Goal: Check status: Check status

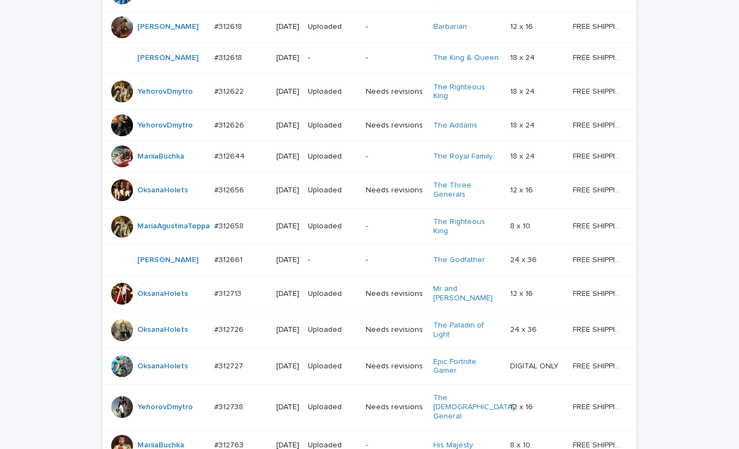
scroll to position [548, 0]
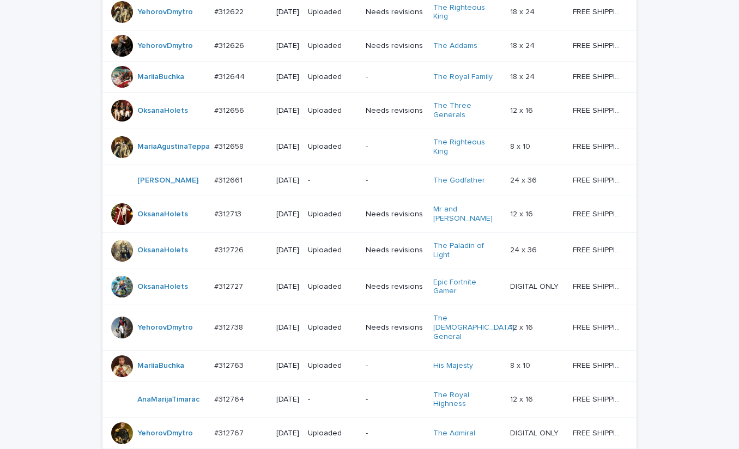
click at [391, 31] on td "Needs revisions" at bounding box center [394, 12] width 67 height 36
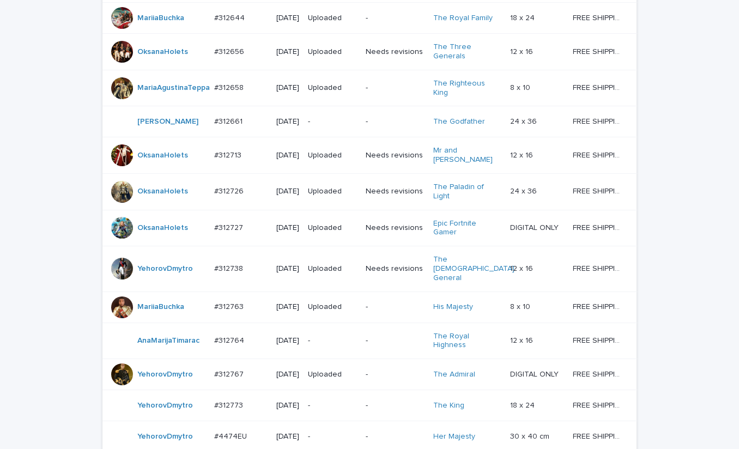
scroll to position [798, 0]
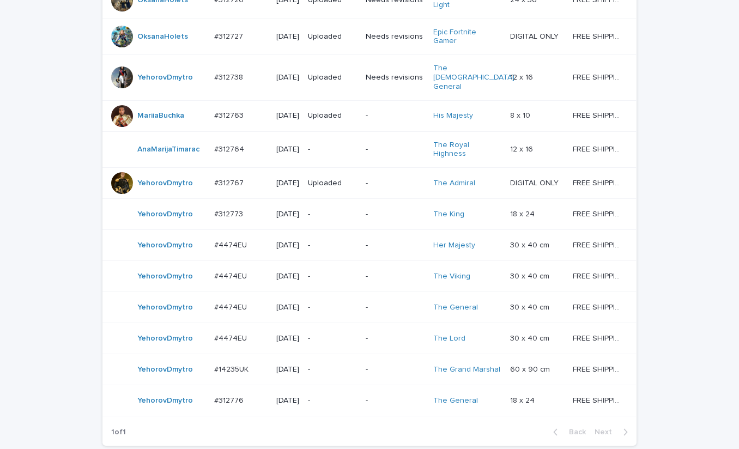
click at [396, 100] on td "Needs revisions" at bounding box center [394, 77] width 67 height 45
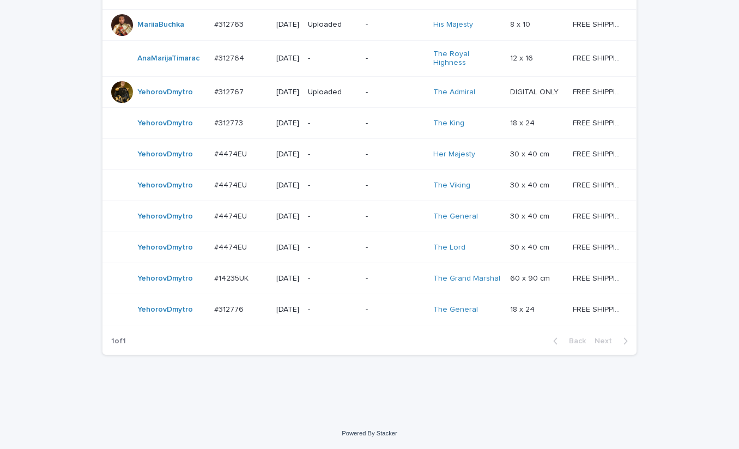
click at [323, 114] on div "-" at bounding box center [332, 123] width 49 height 18
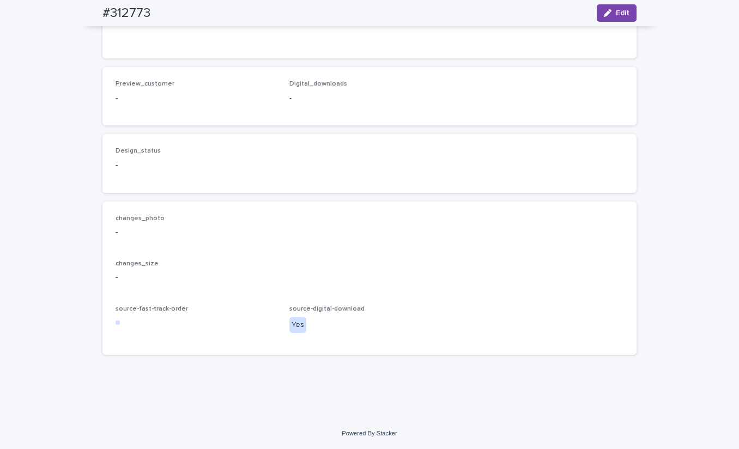
scroll to position [572, 0]
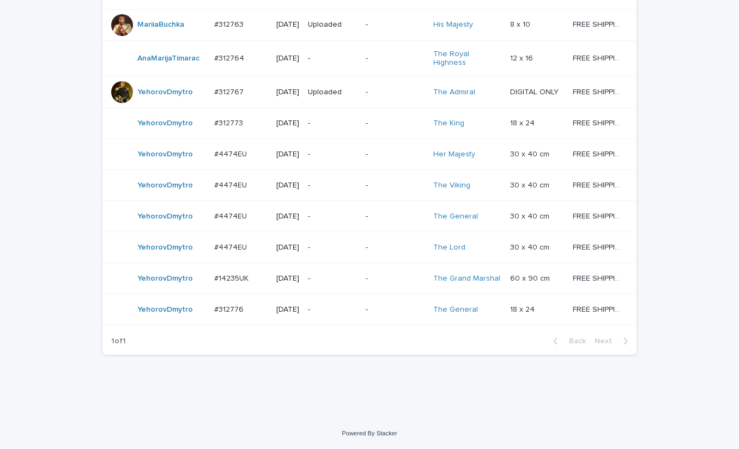
scroll to position [966, 0]
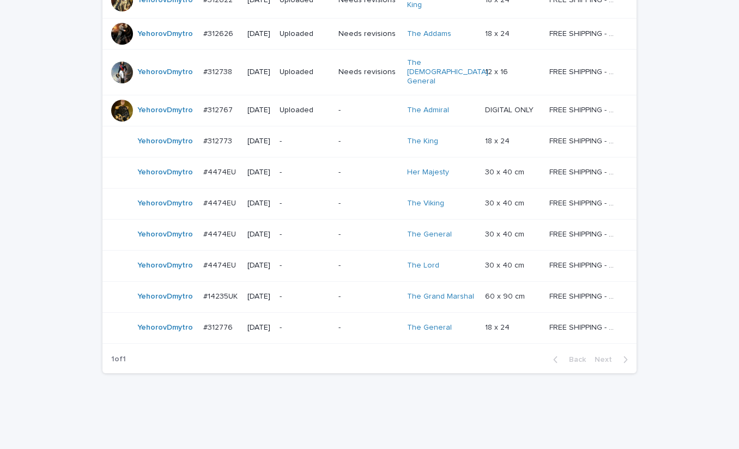
scroll to position [136, 0]
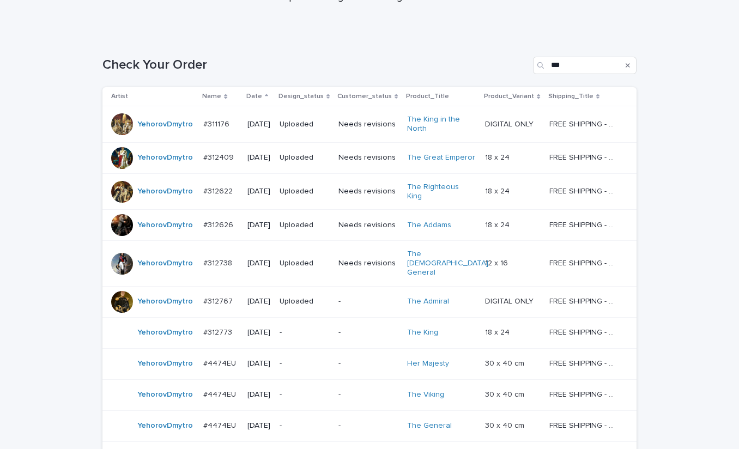
click at [374, 165] on div "Needs revisions" at bounding box center [368, 158] width 60 height 18
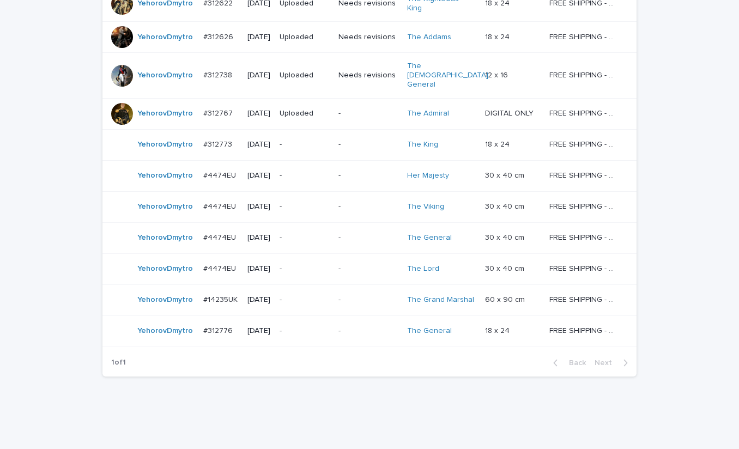
scroll to position [327, 0]
